Goal: Find specific page/section

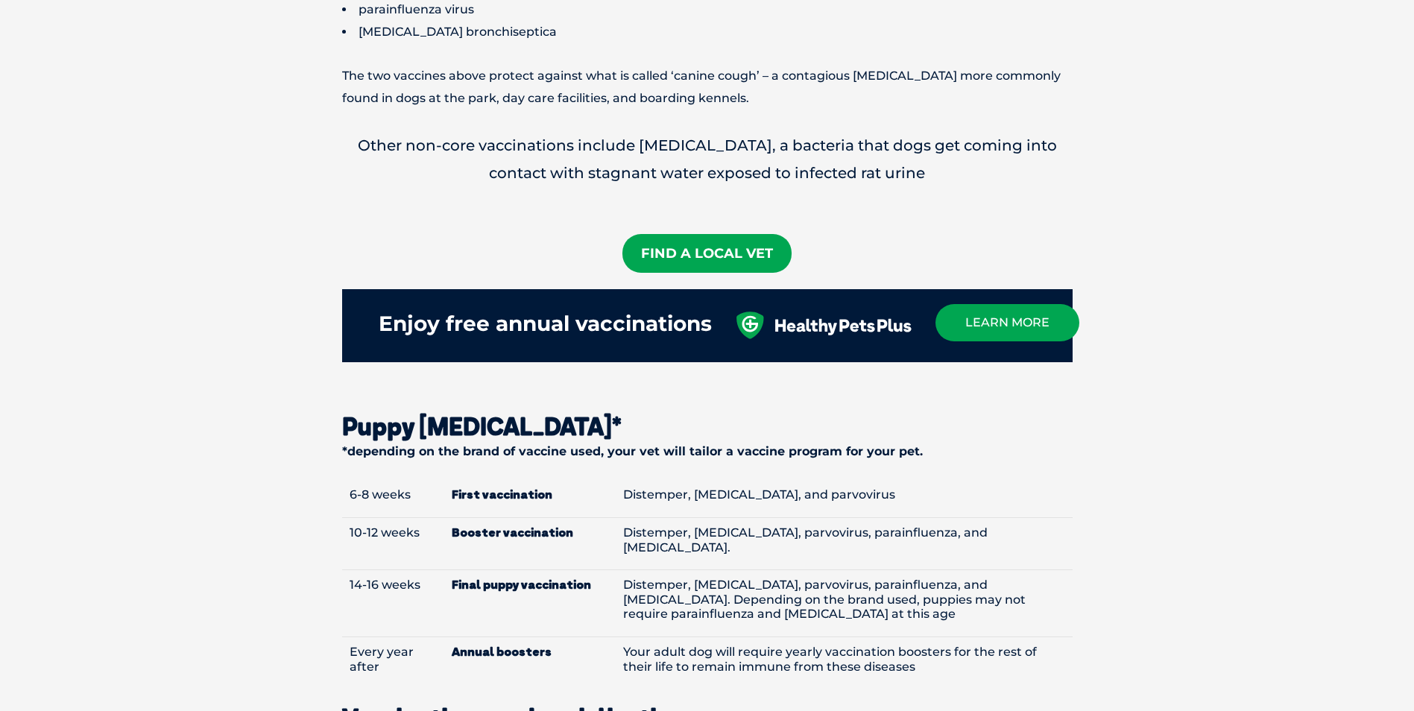
scroll to position [1416, 0]
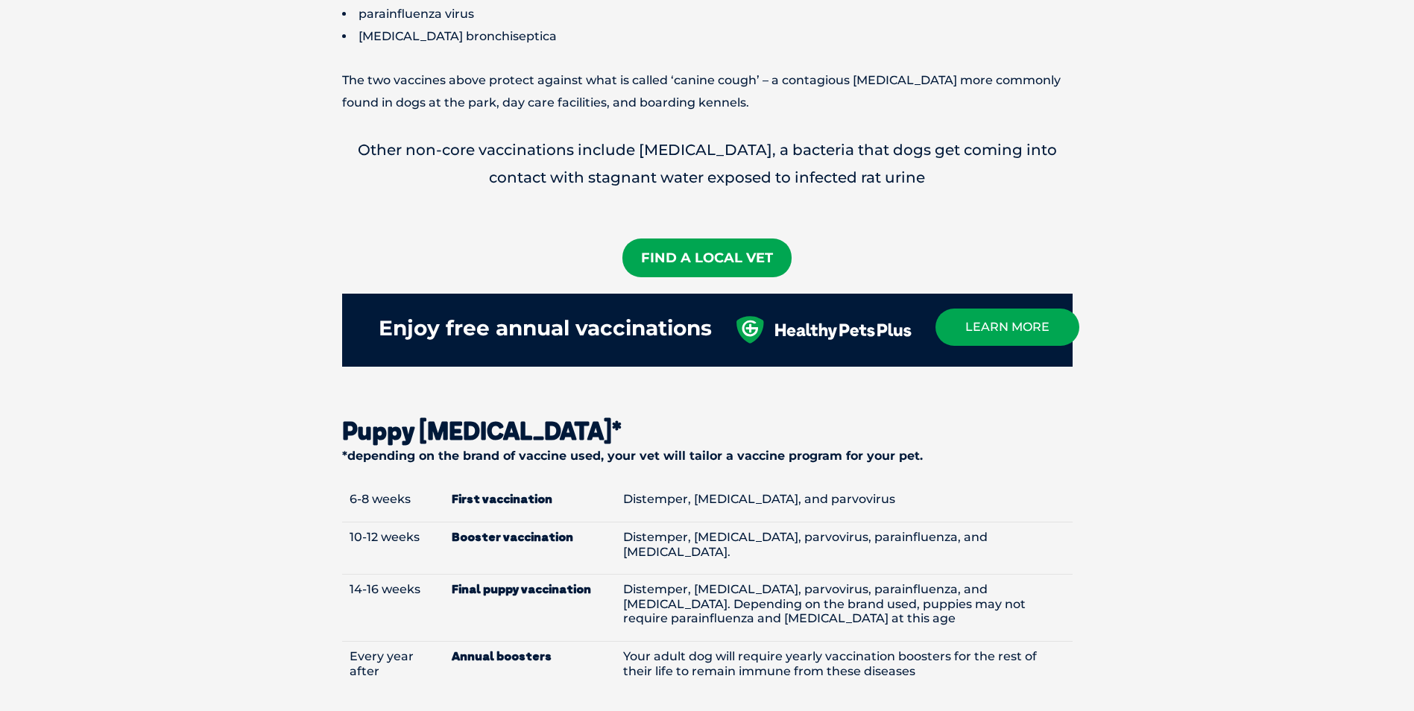
click at [721, 238] on link "Find A Local Vet" at bounding box center [706, 257] width 169 height 39
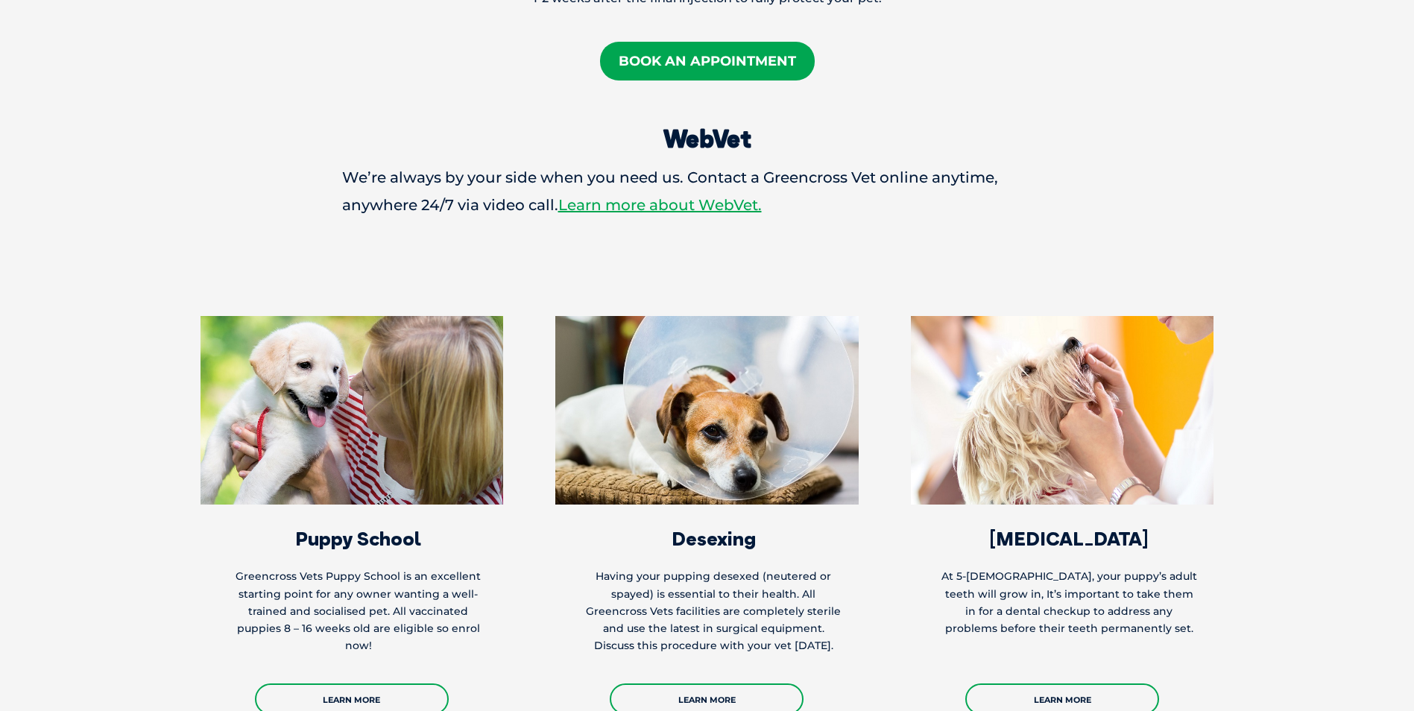
scroll to position [2608, 0]
click at [397, 683] on link "Learn More" at bounding box center [352, 698] width 194 height 31
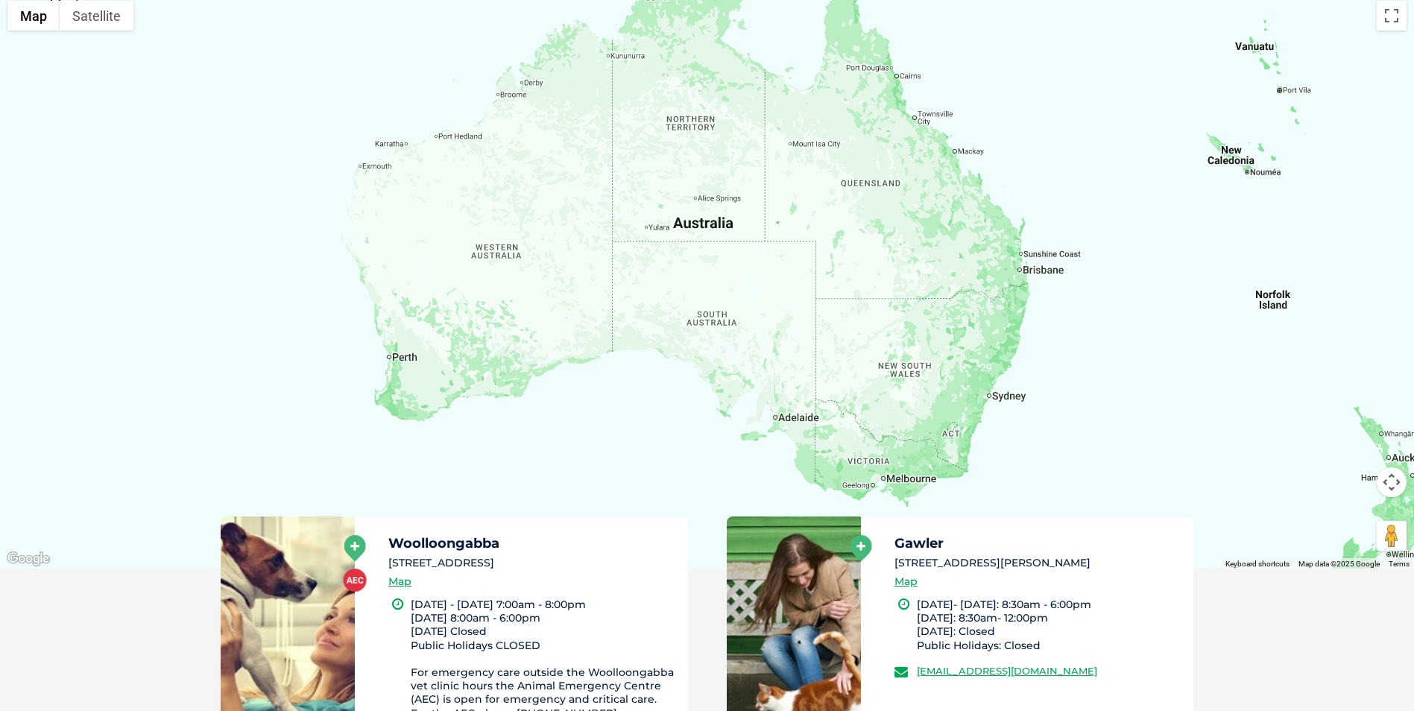
scroll to position [373, 0]
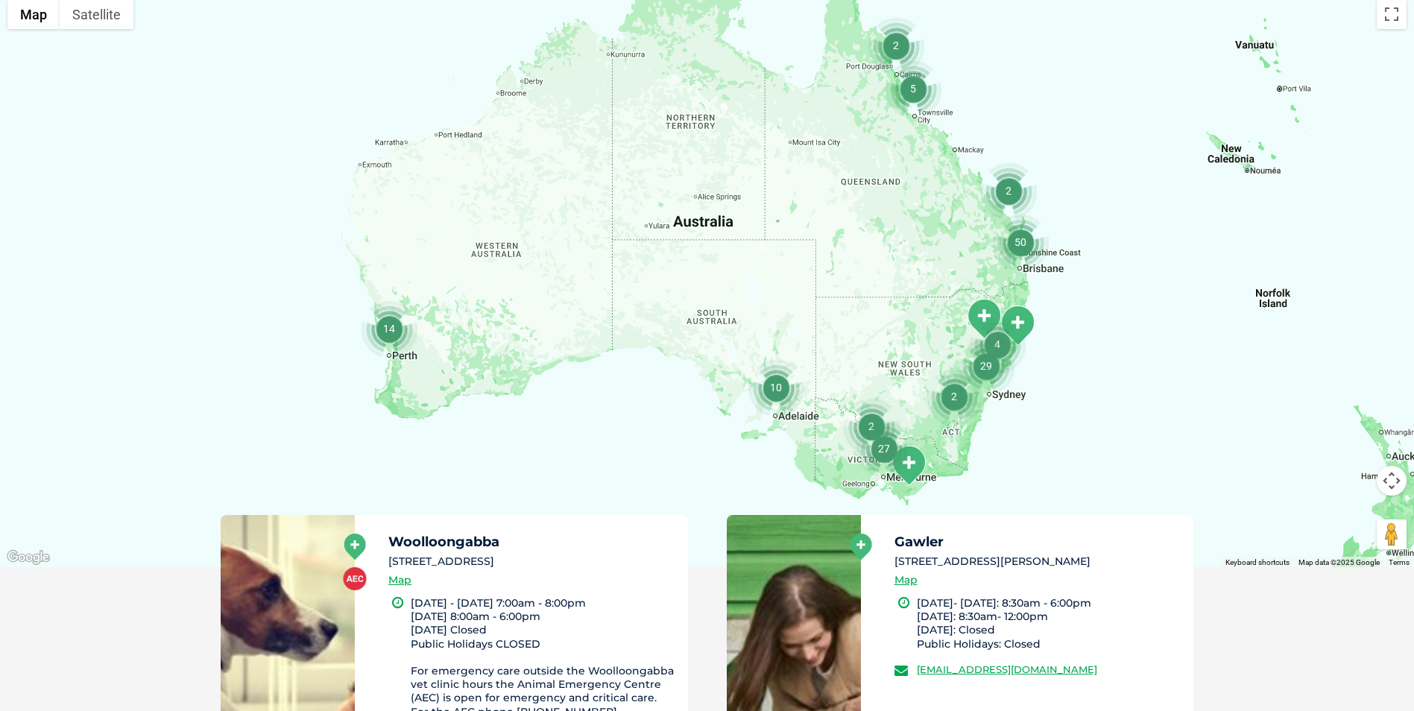
click at [405, 355] on img "14" at bounding box center [389, 328] width 57 height 57
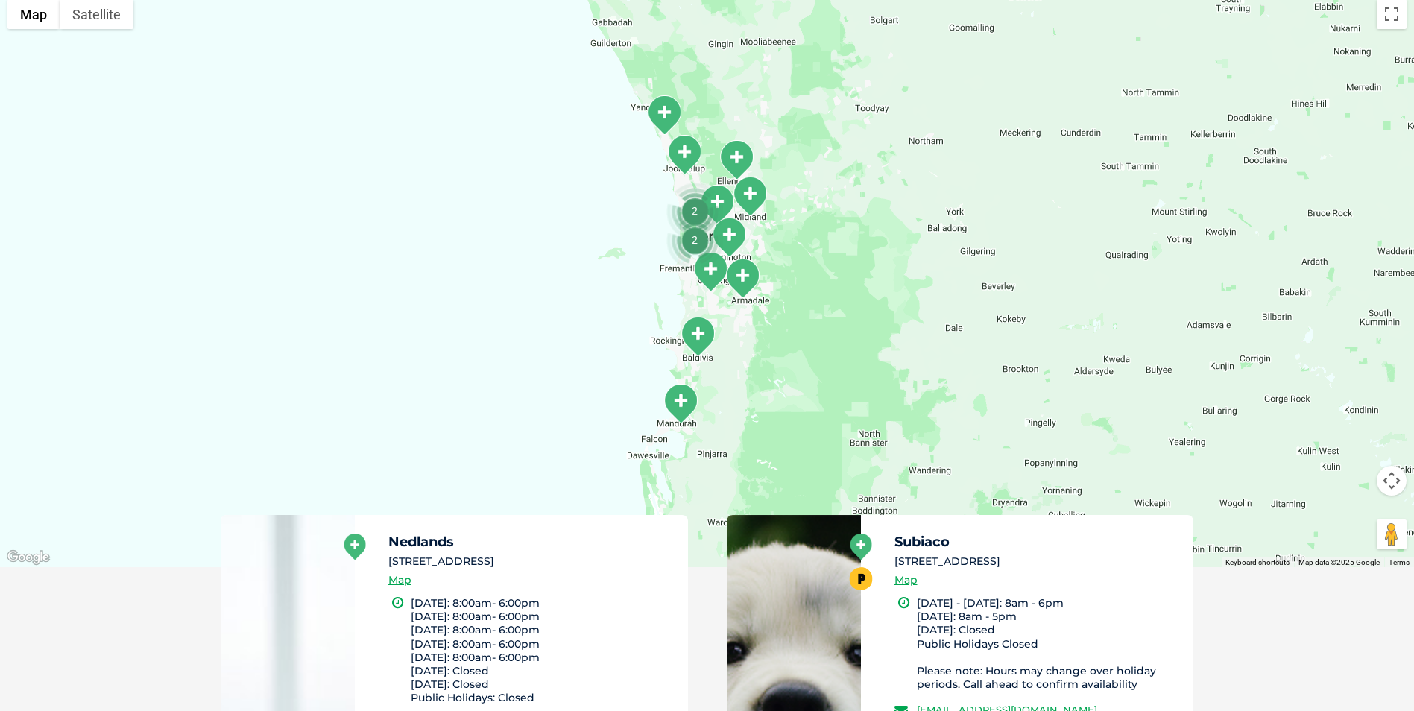
click at [701, 343] on img "Baldivis" at bounding box center [697, 336] width 37 height 41
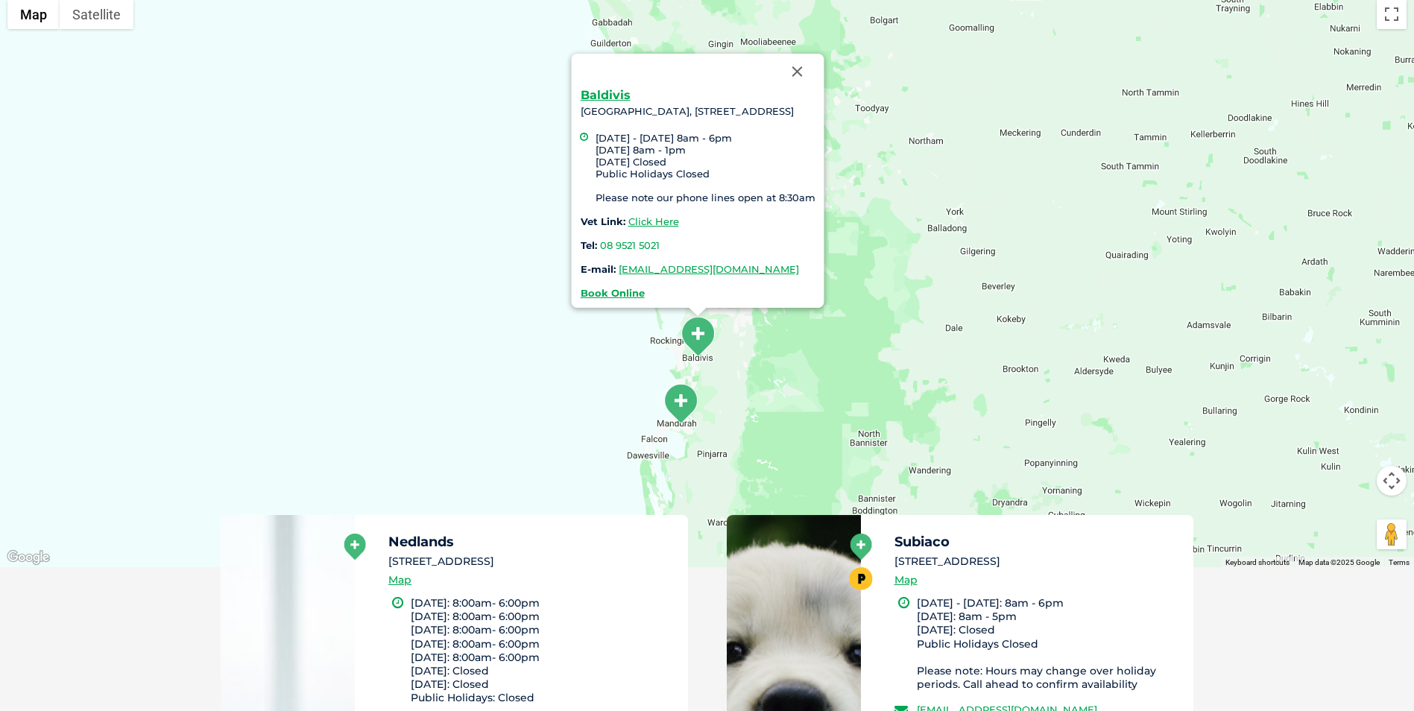
click at [746, 383] on div "Baldivis Baldivis Central Shopping Centre, 600 Baldivis Road,, Baldivis WA 6171…" at bounding box center [707, 279] width 1414 height 575
click at [673, 406] on img "Mandurah" at bounding box center [680, 403] width 37 height 41
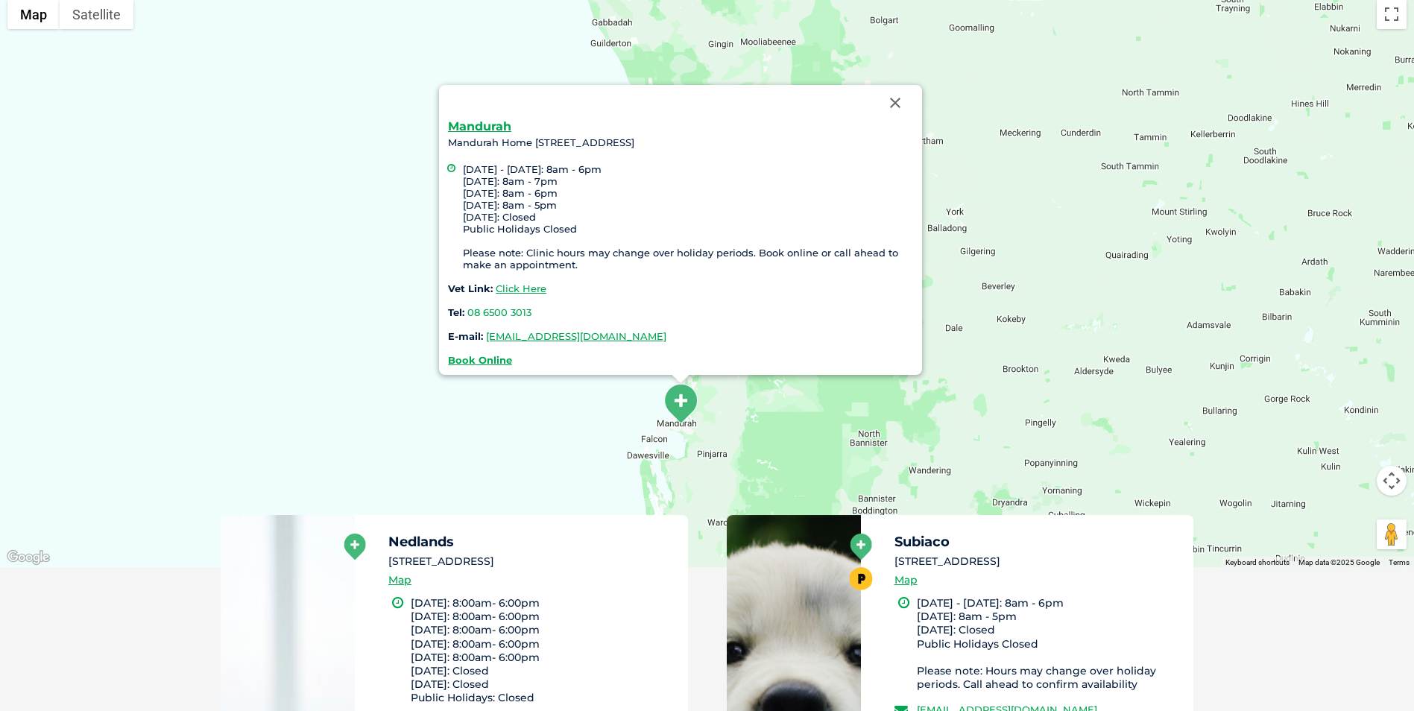
click at [398, 337] on div "Mandurah Mandurah Home City, Corner Lakes Road & Pinjarra Road, Mandurah WA 621…" at bounding box center [707, 279] width 1414 height 575
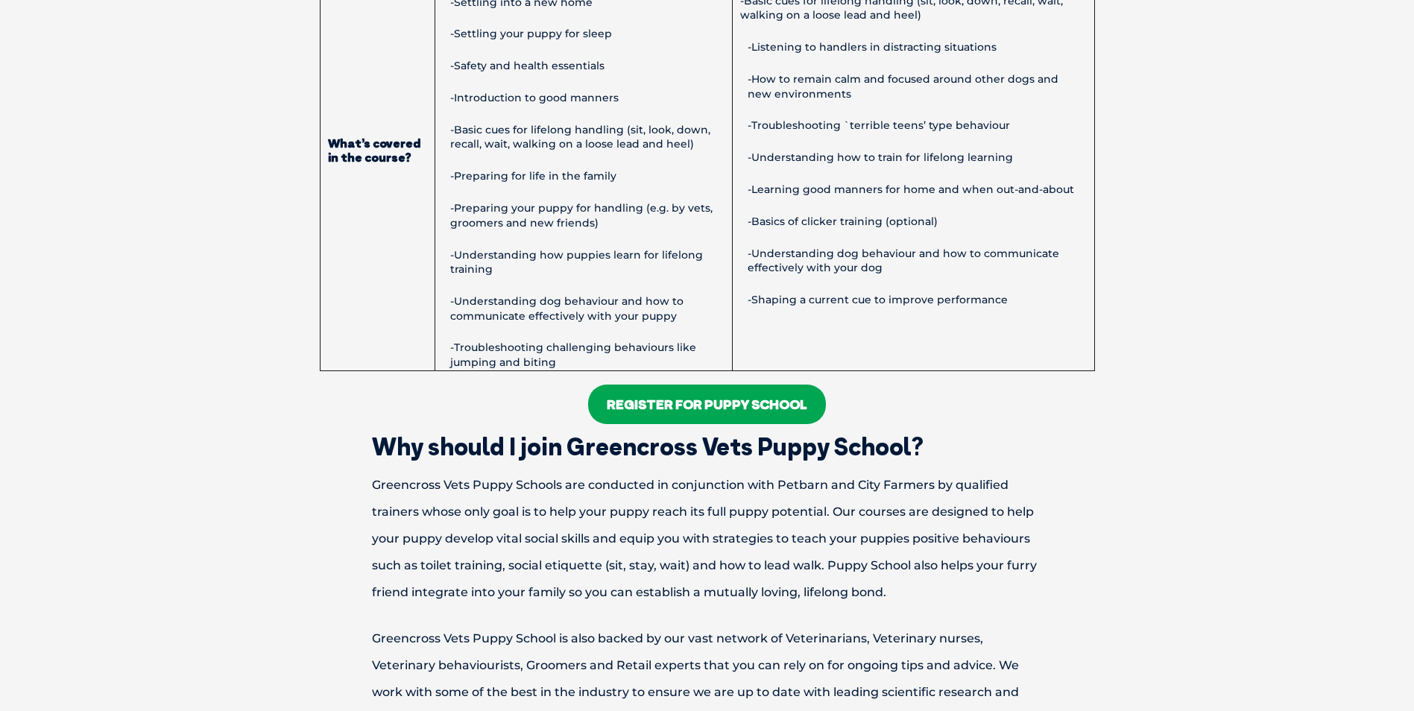
scroll to position [1267, 0]
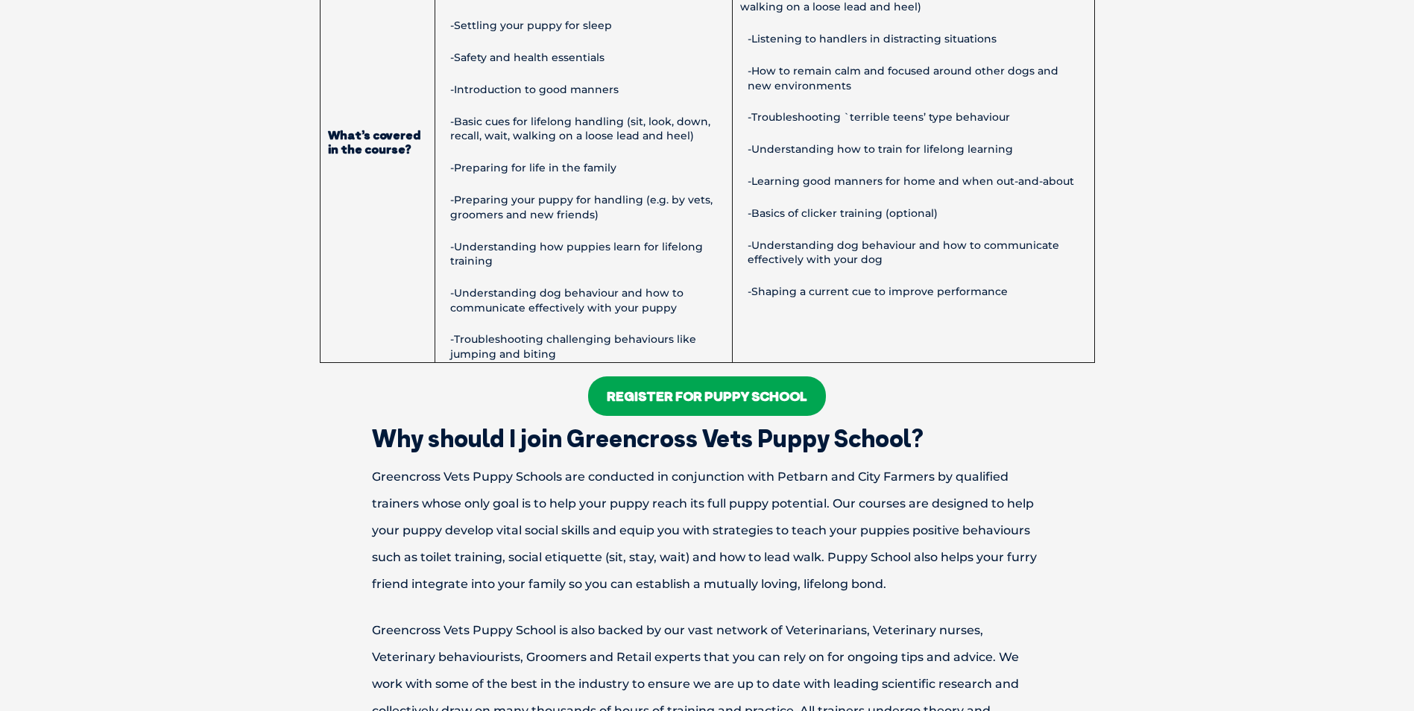
click at [753, 402] on link "Register For Puppy School" at bounding box center [707, 395] width 238 height 39
